Goal: Transaction & Acquisition: Obtain resource

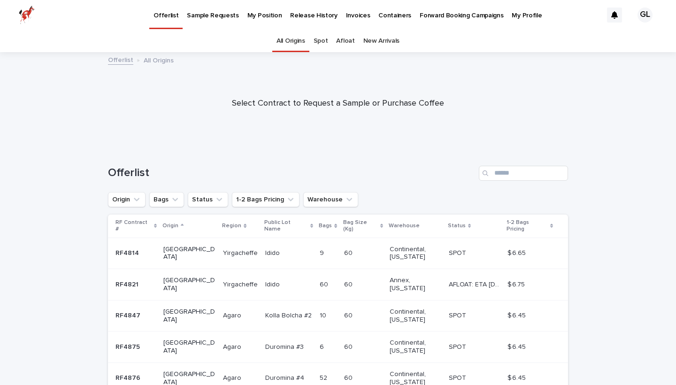
click at [324, 41] on link "Spot" at bounding box center [320, 41] width 15 height 22
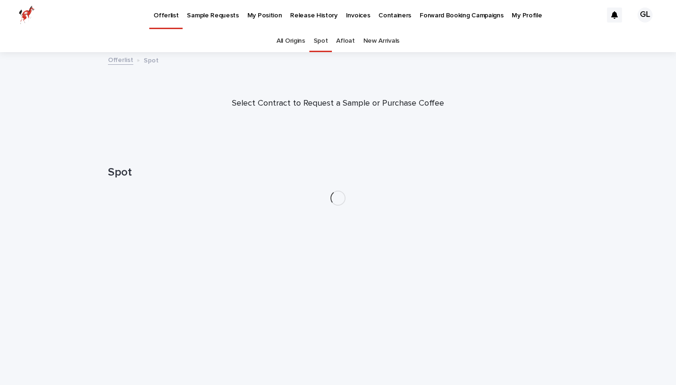
click at [303, 19] on p "Release History" at bounding box center [313, 10] width 47 height 20
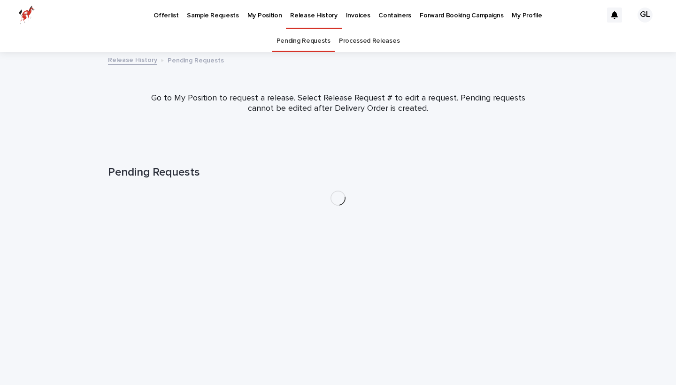
click at [255, 16] on p "My Position" at bounding box center [264, 10] width 35 height 20
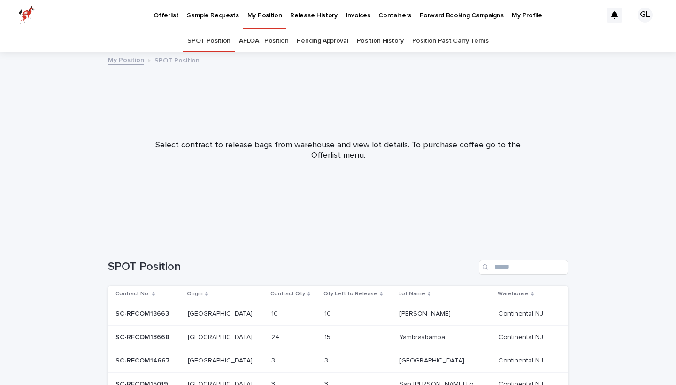
click at [419, 16] on p "Forward Booking Campaigns" at bounding box center [461, 10] width 84 height 20
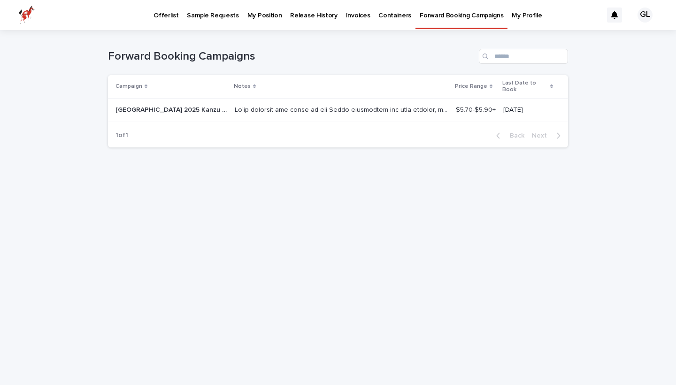
click at [386, 14] on p "Containers" at bounding box center [394, 10] width 33 height 20
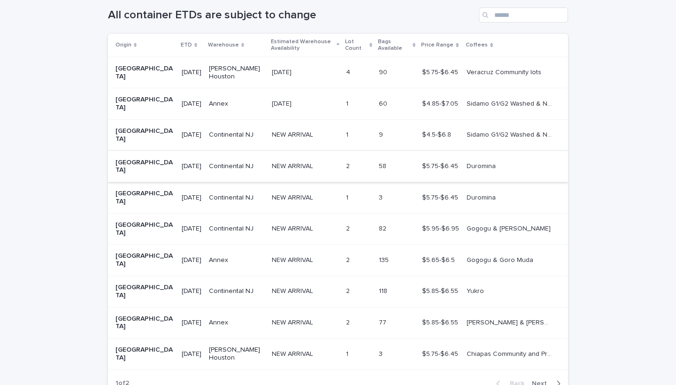
scroll to position [227, 0]
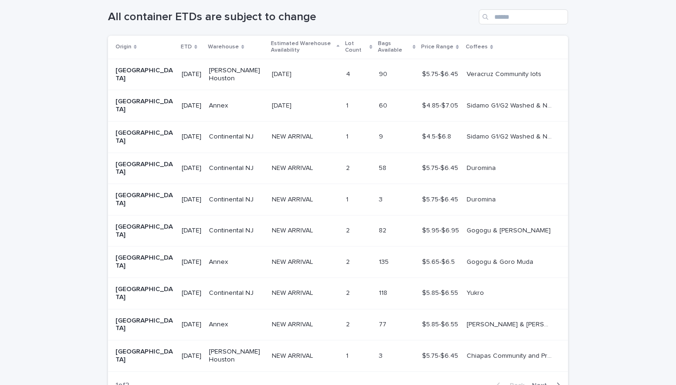
click at [544, 382] on span "Next" at bounding box center [542, 385] width 21 height 7
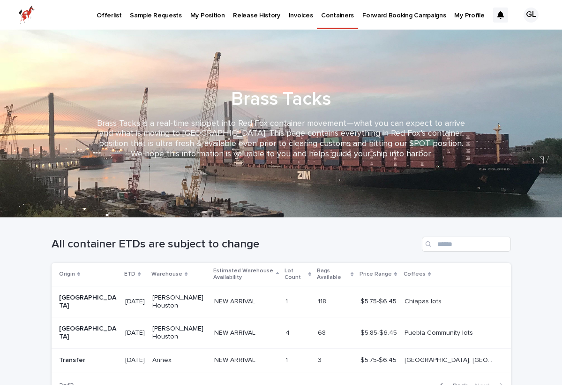
click at [206, 15] on p "My Position" at bounding box center [207, 10] width 35 height 20
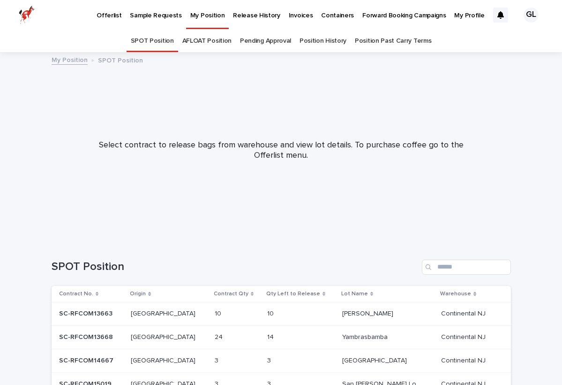
click at [227, 42] on link "AFLOAT Position" at bounding box center [206, 41] width 49 height 22
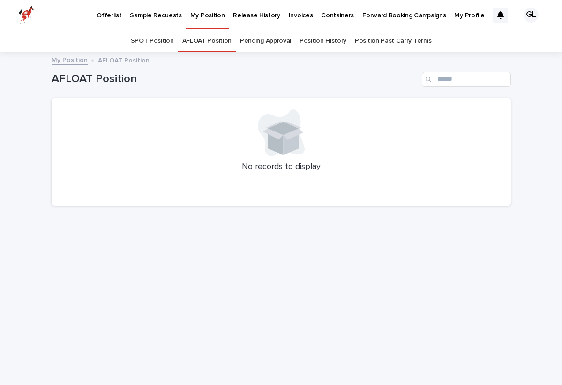
click at [263, 42] on link "Pending Approval" at bounding box center [265, 41] width 51 height 22
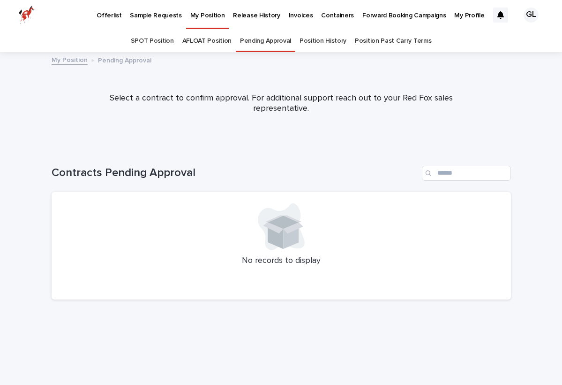
click at [333, 40] on link "Position History" at bounding box center [323, 41] width 47 height 22
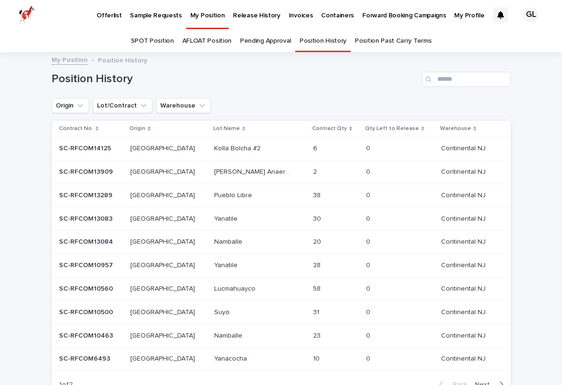
click at [143, 39] on link "SPOT Position" at bounding box center [152, 41] width 43 height 22
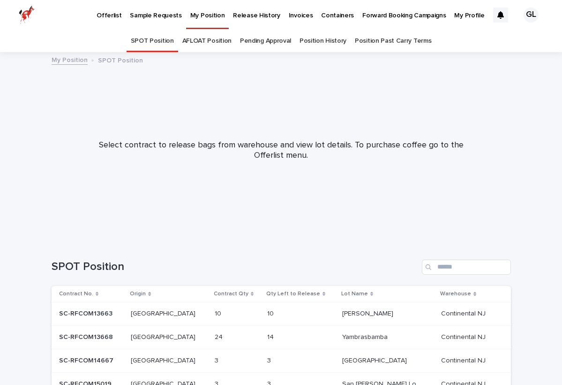
click at [327, 43] on link "Position History" at bounding box center [323, 41] width 47 height 22
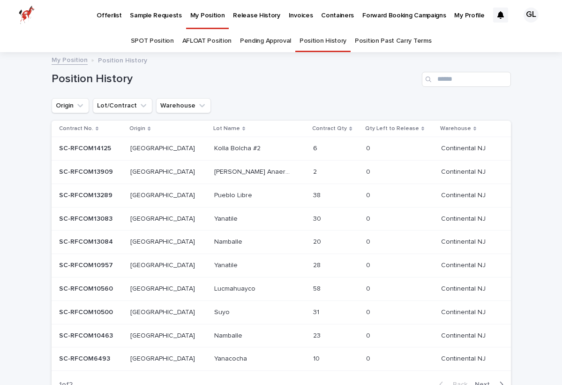
click at [269, 46] on link "Pending Approval" at bounding box center [265, 41] width 51 height 22
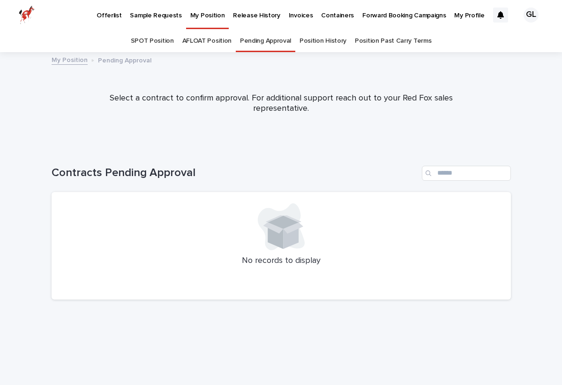
click at [220, 35] on link "AFLOAT Position" at bounding box center [206, 41] width 49 height 22
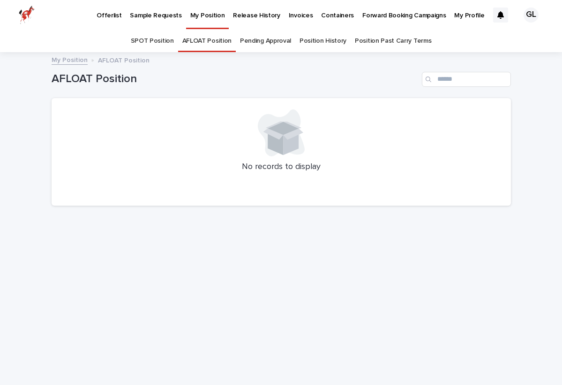
click at [150, 37] on link "SPOT Position" at bounding box center [152, 41] width 43 height 22
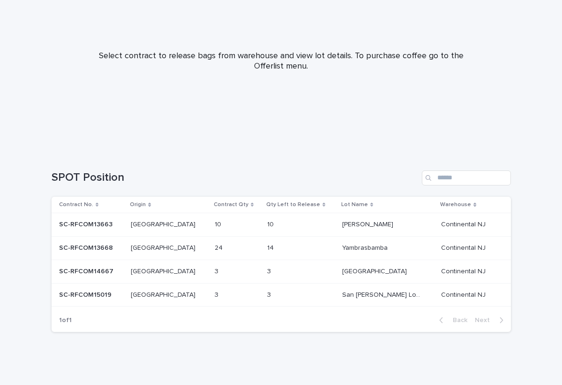
scroll to position [89, 0]
click at [98, 226] on p "SC-RFCOM13663" at bounding box center [86, 224] width 55 height 10
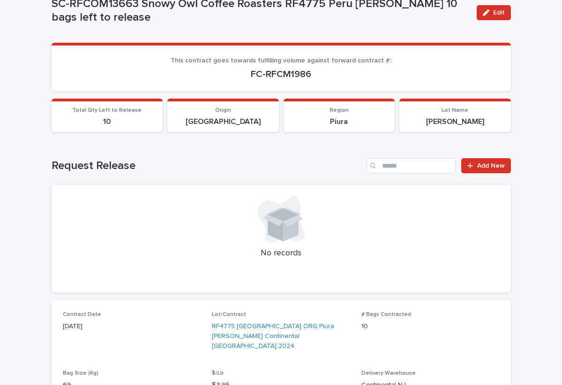
scroll to position [184, 0]
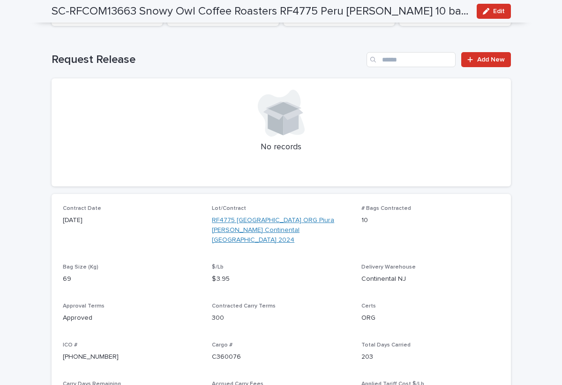
click at [240, 229] on link "RF4775 [GEOGRAPHIC_DATA] ORG Piura [PERSON_NAME] Continental [GEOGRAPHIC_DATA] …" at bounding box center [281, 229] width 138 height 29
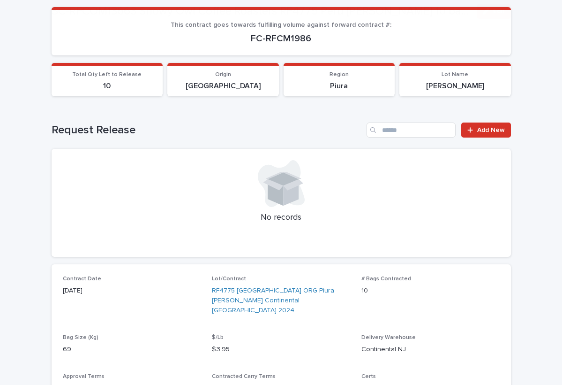
scroll to position [146, 0]
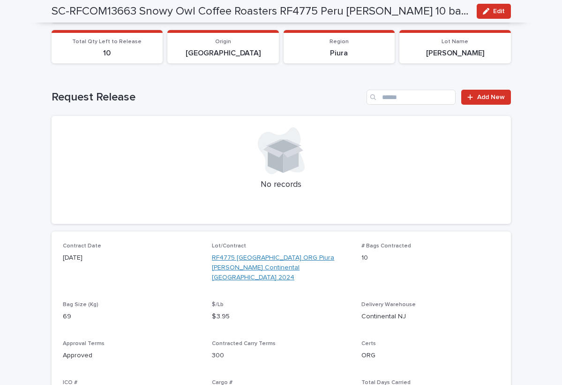
click at [265, 258] on link "RF4775 [GEOGRAPHIC_DATA] ORG Piura [PERSON_NAME] Continental [GEOGRAPHIC_DATA] …" at bounding box center [281, 267] width 138 height 29
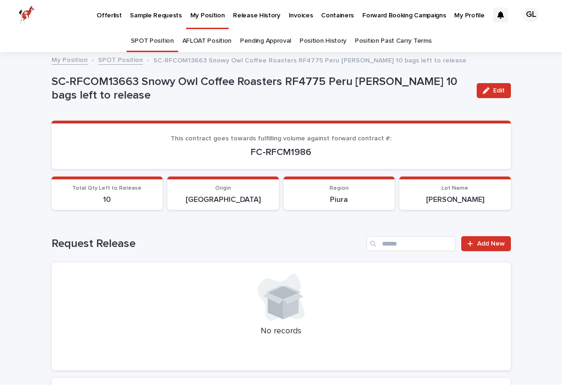
scroll to position [30, 0]
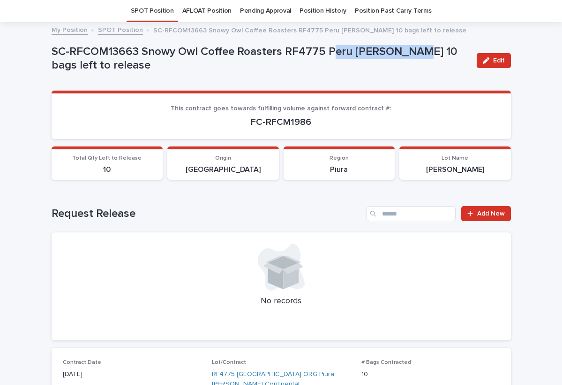
drag, startPoint x: 329, startPoint y: 54, endPoint x: 413, endPoint y: 50, distance: 83.6
click at [414, 51] on p "SC-RFCOM13663 Snowy Owl Coffee Roasters RF4775 Peru [PERSON_NAME] 10 bags left …" at bounding box center [261, 58] width 418 height 27
click at [329, 52] on p "SC-RFCOM13663 Snowy Owl Coffee Roasters RF4775 Peru [PERSON_NAME] 10 bags left …" at bounding box center [261, 58] width 418 height 27
drag, startPoint x: 327, startPoint y: 52, endPoint x: 465, endPoint y: 50, distance: 138.4
click at [465, 50] on p "SC-RFCOM13663 Snowy Owl Coffee Roasters RF4775 Peru [PERSON_NAME] 10 bags left …" at bounding box center [261, 58] width 418 height 27
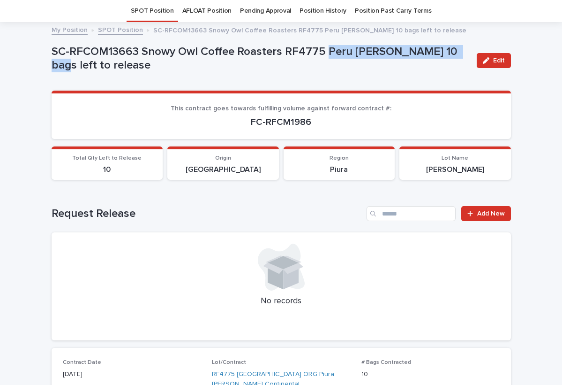
copy p "Peru [PERSON_NAME]"
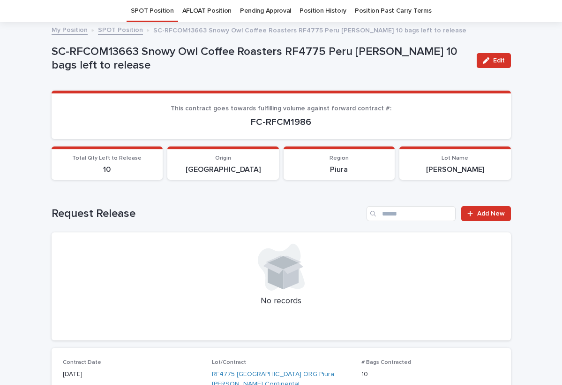
click at [354, 62] on p "SC-RFCOM13663 Snowy Owl Coffee Roasters RF4775 Peru [PERSON_NAME] 10 bags left …" at bounding box center [261, 58] width 418 height 27
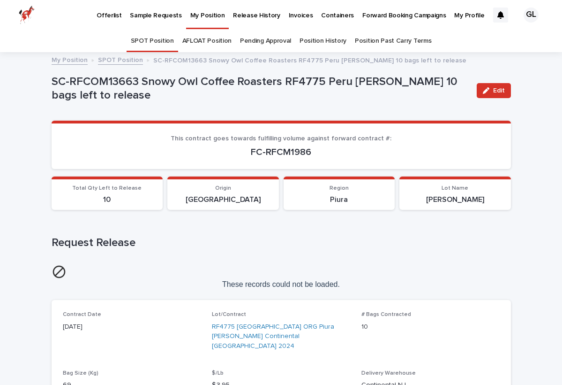
scroll to position [0, 0]
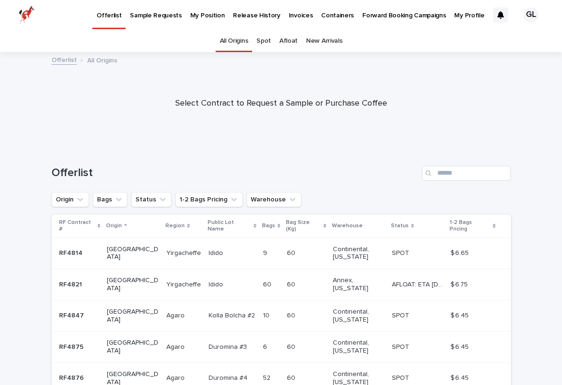
click at [289, 13] on p "Invoices" at bounding box center [301, 10] width 24 height 20
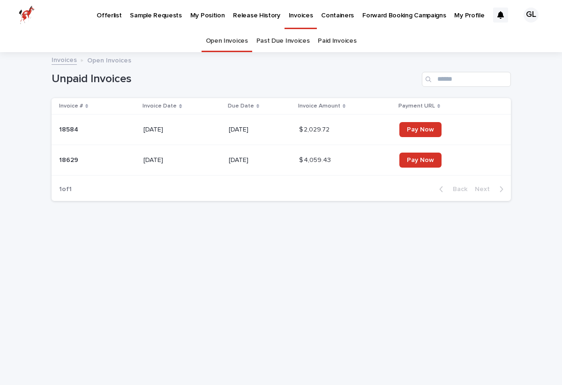
click at [72, 128] on p "18584" at bounding box center [69, 129] width 21 height 10
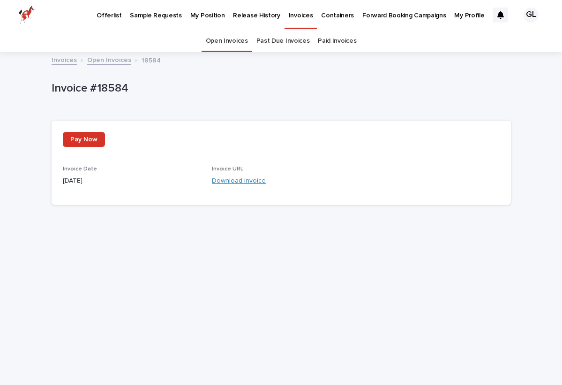
click at [239, 179] on link "Download Invoice" at bounding box center [239, 180] width 54 height 7
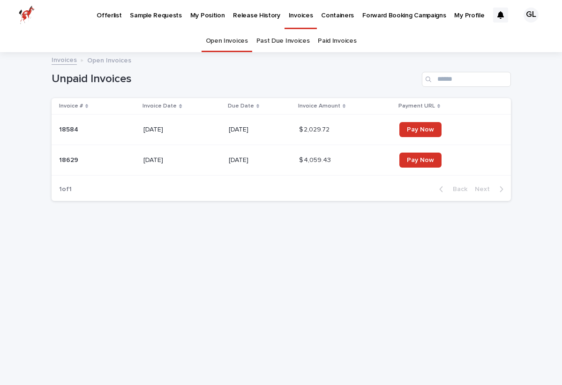
click at [68, 154] on p "18629" at bounding box center [69, 159] width 21 height 10
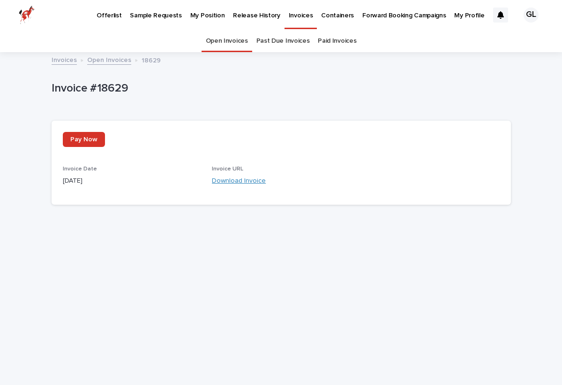
click at [221, 179] on link "Download Invoice" at bounding box center [239, 180] width 54 height 7
click at [235, 51] on link "Open Invoices" at bounding box center [227, 41] width 42 height 22
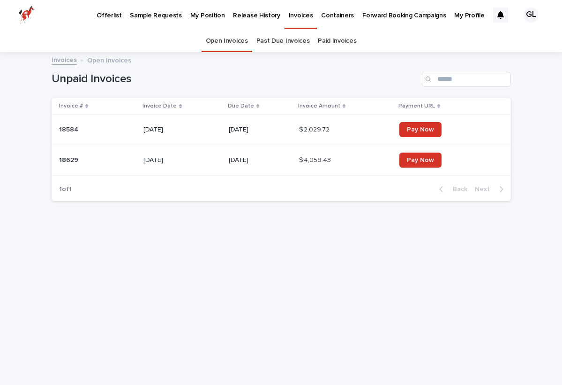
click at [329, 43] on link "Paid Invoices" at bounding box center [337, 41] width 38 height 22
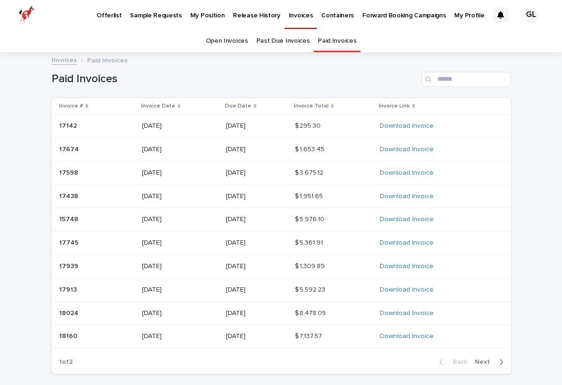
click at [487, 363] on div "Back Next" at bounding box center [471, 361] width 79 height 23
click at [486, 361] on button "Next" at bounding box center [491, 361] width 40 height 8
